Goal: Obtain resource: Obtain resource

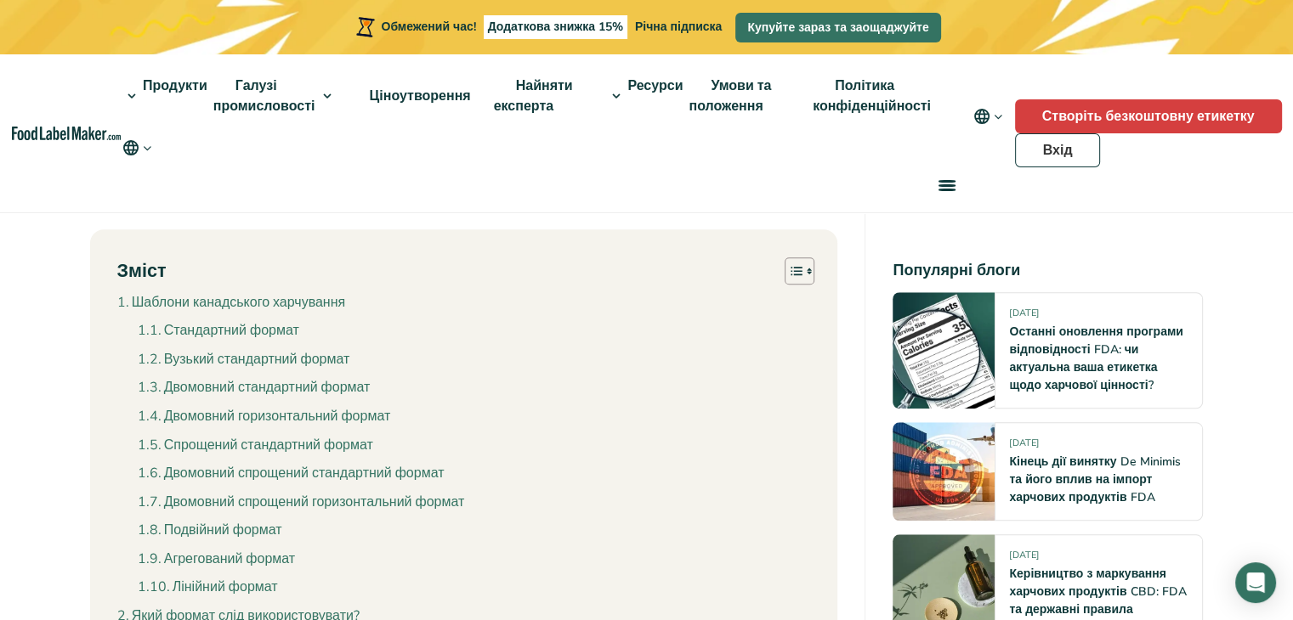
scroll to position [1530, 0]
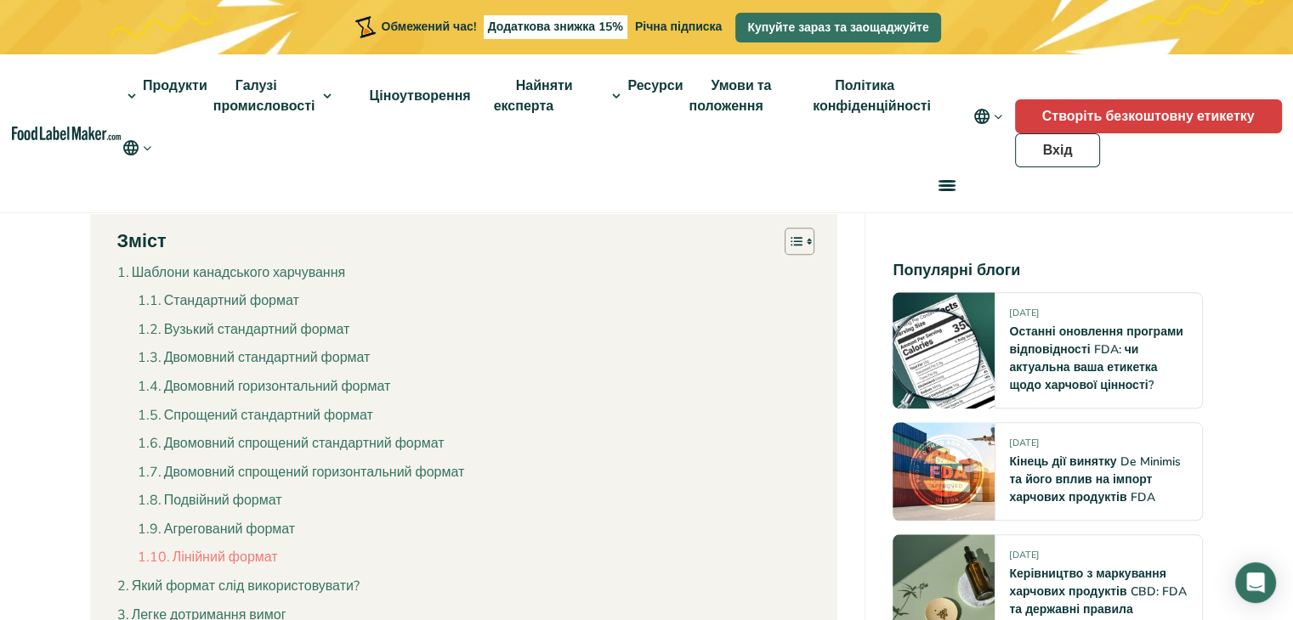
click at [203, 548] on font "Лінійний формат" at bounding box center [225, 557] width 105 height 19
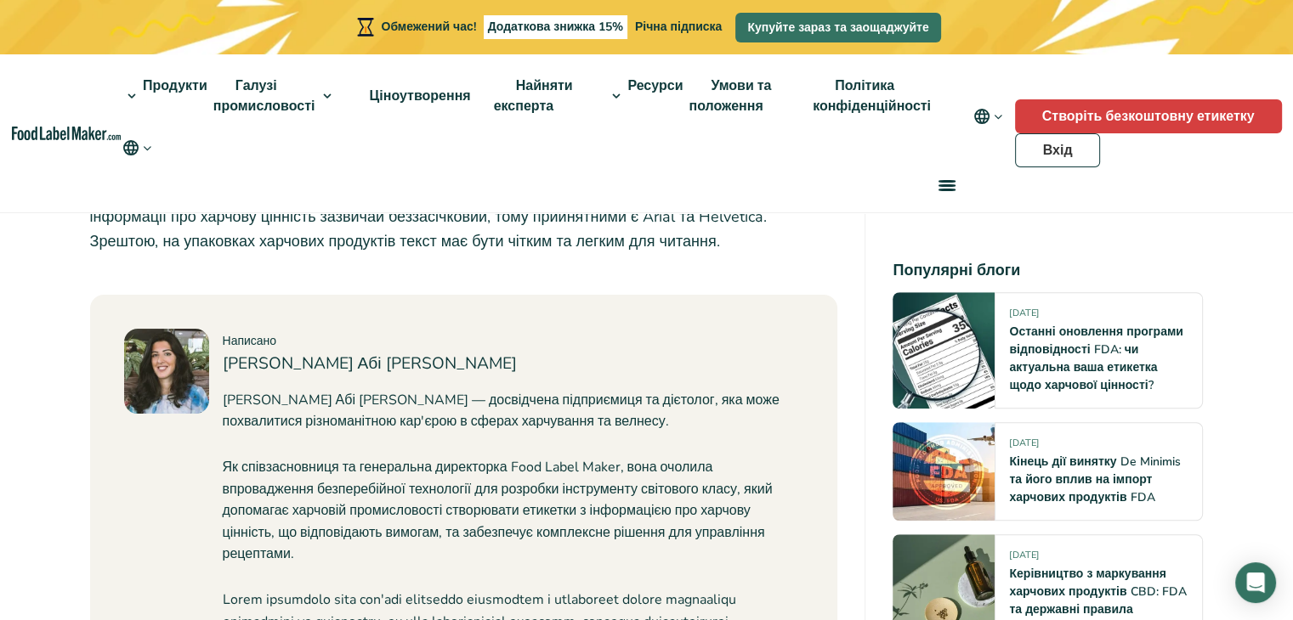
scroll to position [7008, 0]
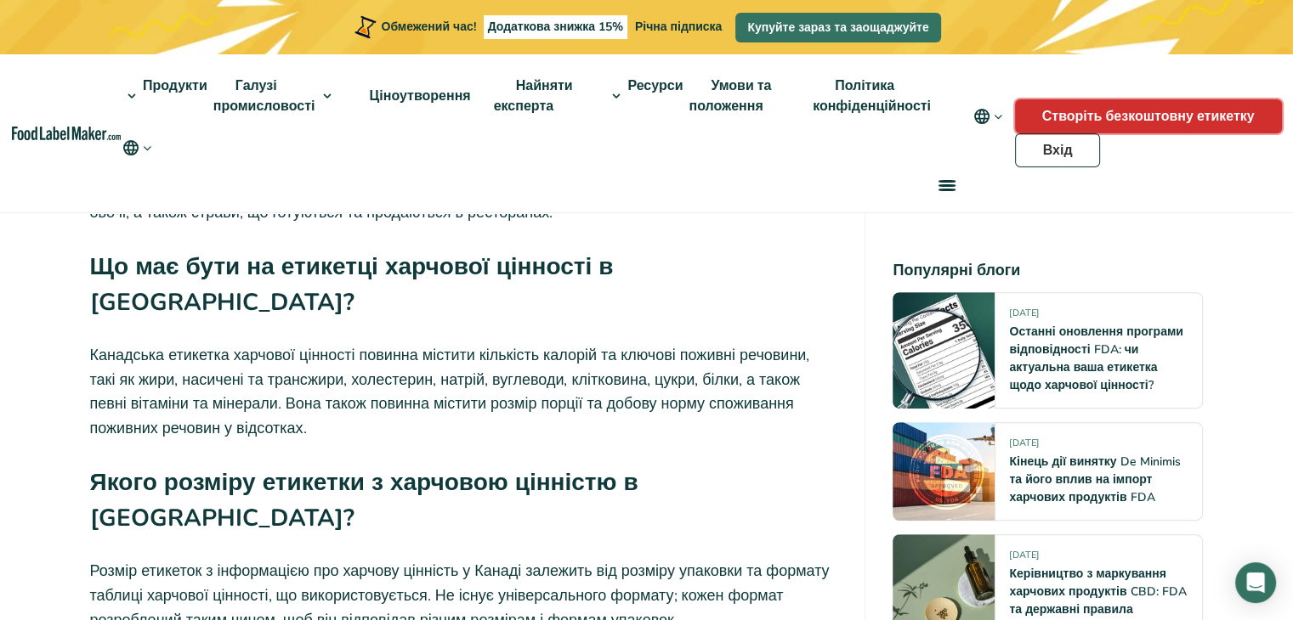
click at [1169, 116] on font "Створіть безкоштовну етикетку" at bounding box center [1148, 116] width 212 height 19
